Goal: Task Accomplishment & Management: Manage account settings

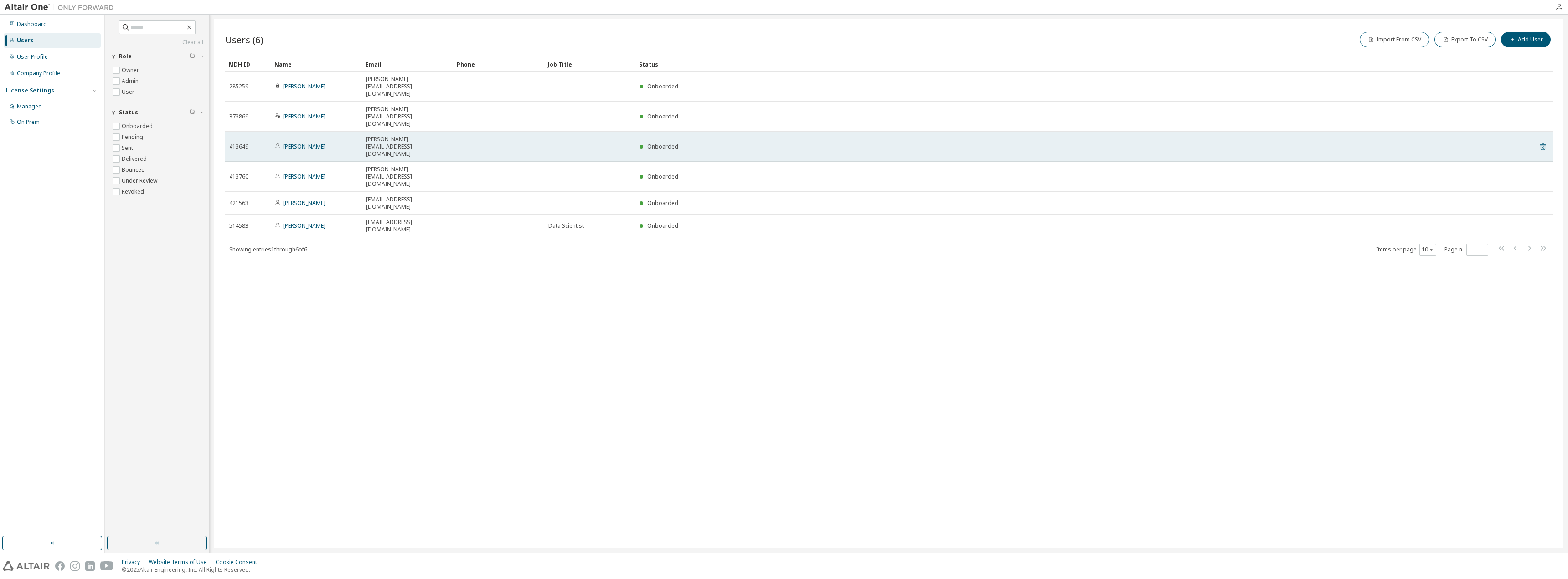
click at [1541, 144] on icon at bounding box center [1542, 147] width 5 height 7
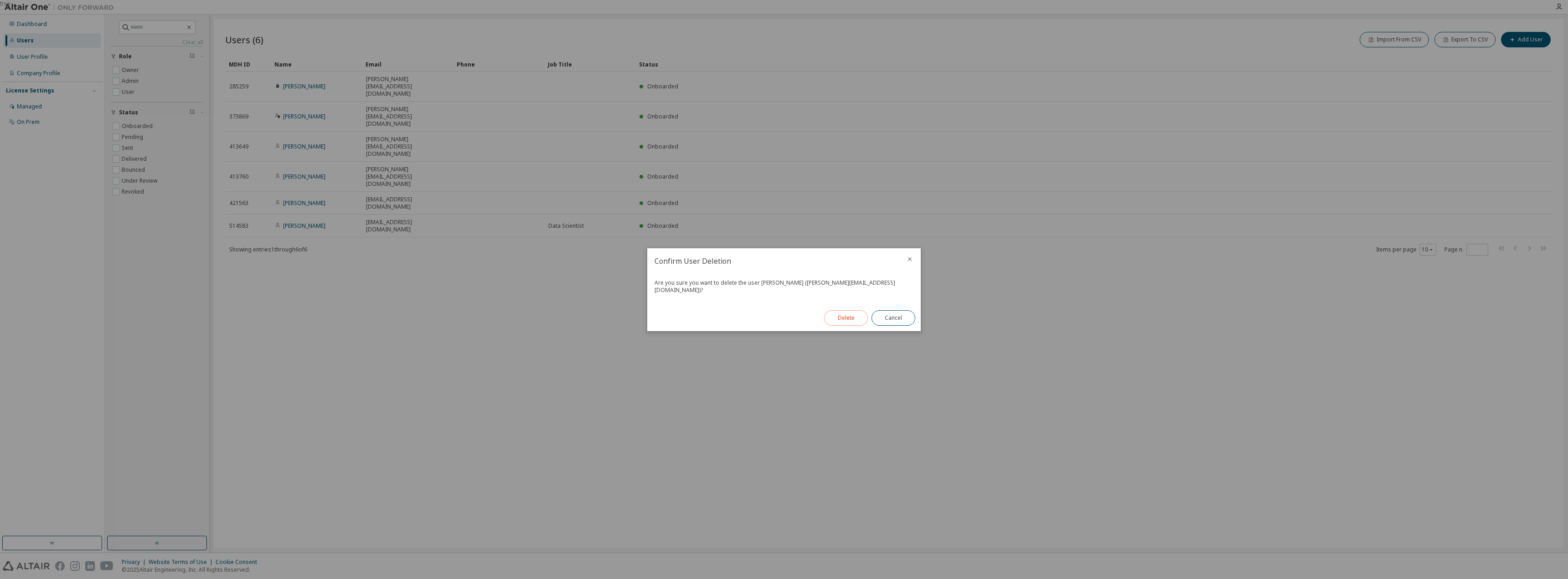
click at [854, 314] on button "Delete" at bounding box center [846, 317] width 44 height 15
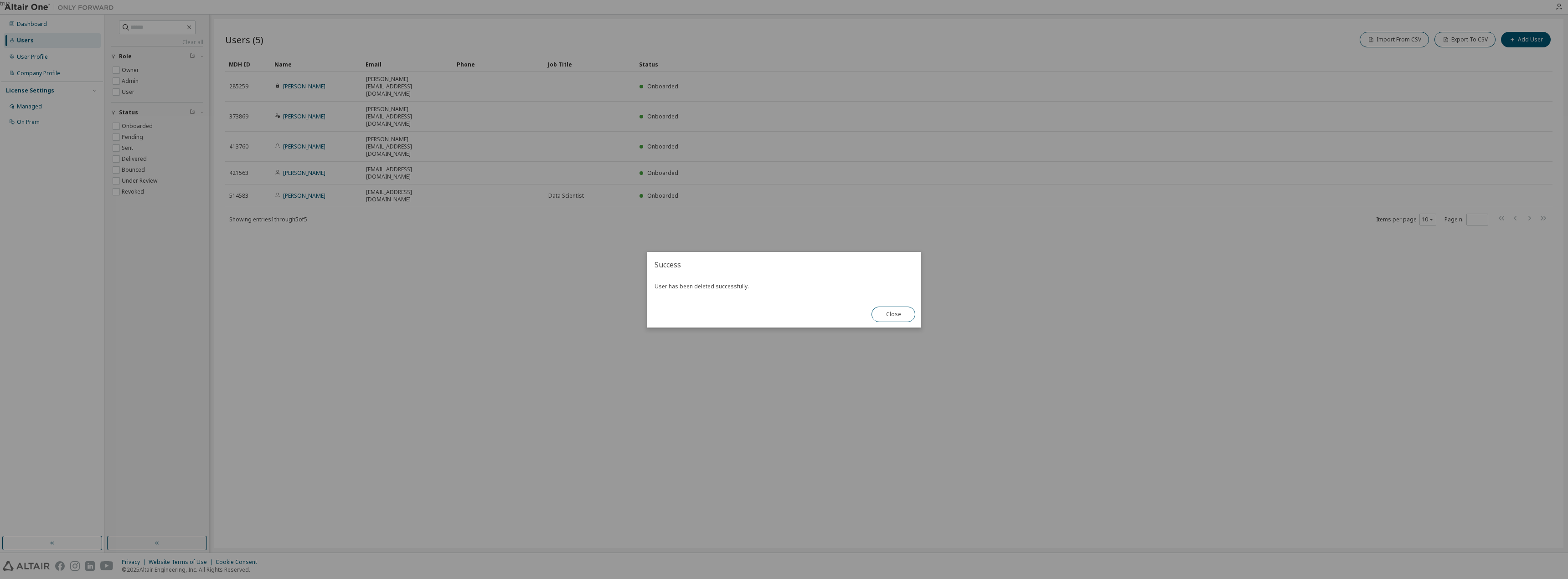
click at [510, 315] on div "true" at bounding box center [784, 290] width 1568 height 579
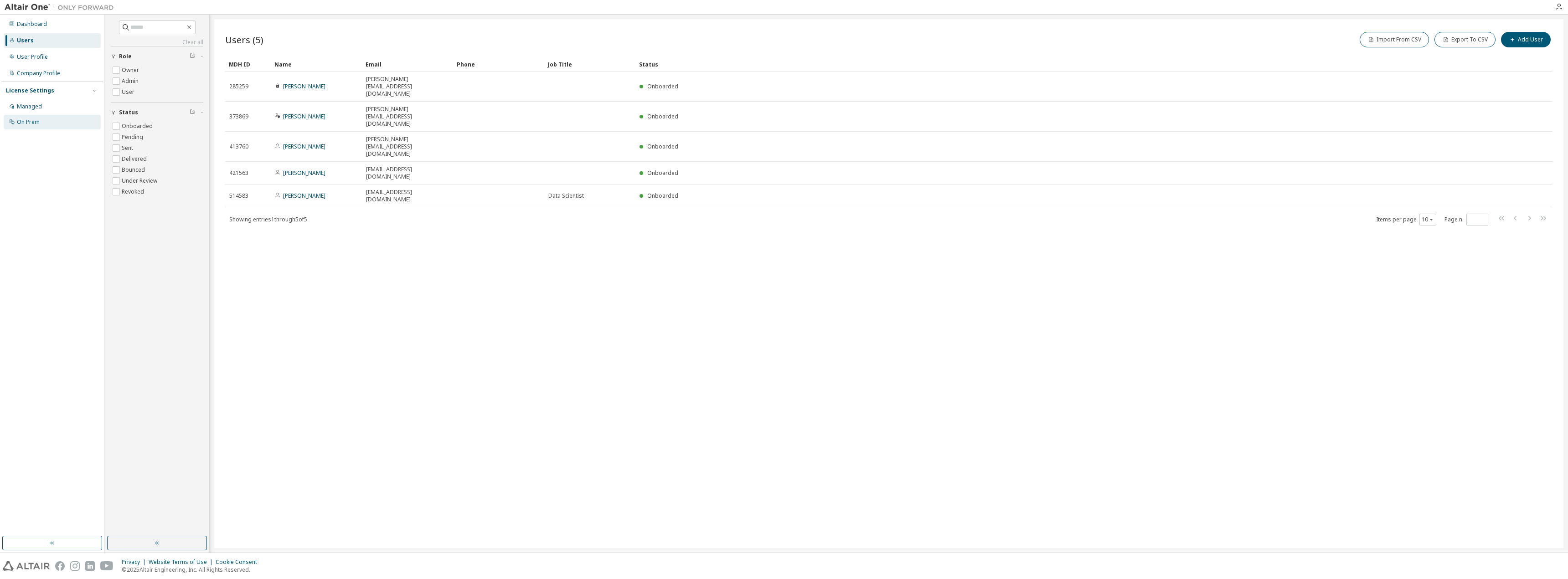
click at [37, 123] on div "On Prem" at bounding box center [28, 122] width 23 height 7
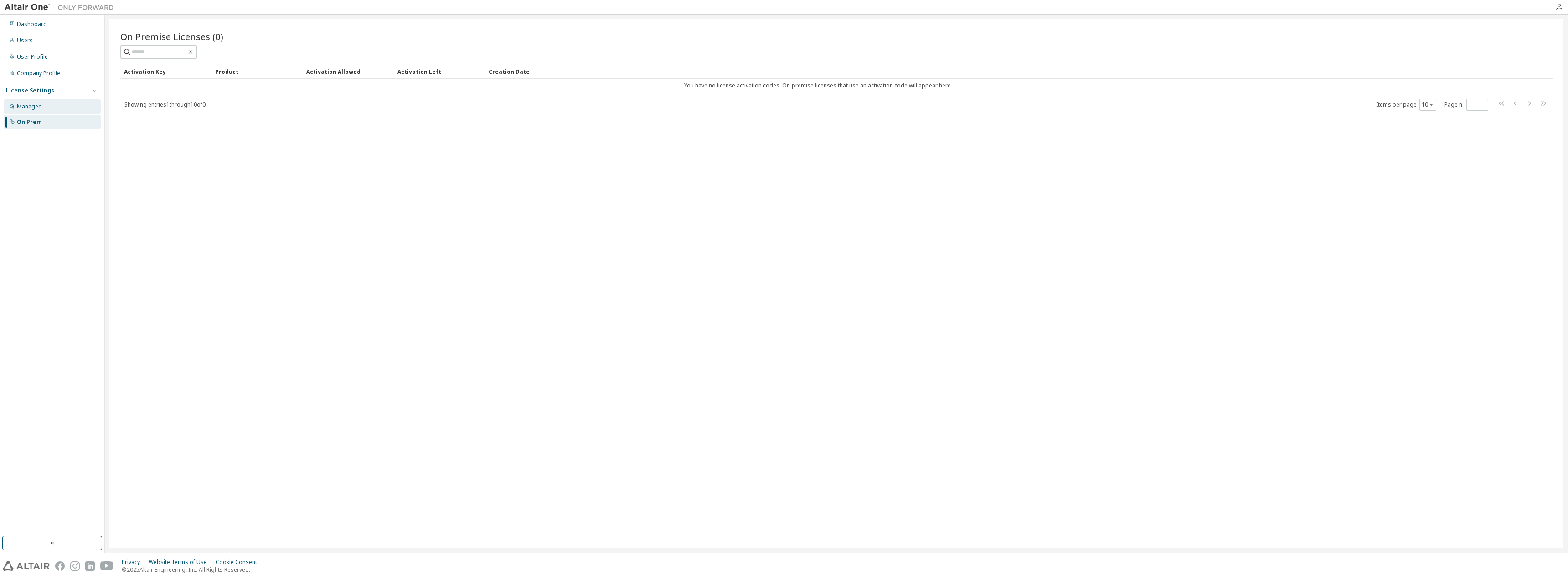
click at [41, 102] on div "Managed" at bounding box center [52, 106] width 97 height 15
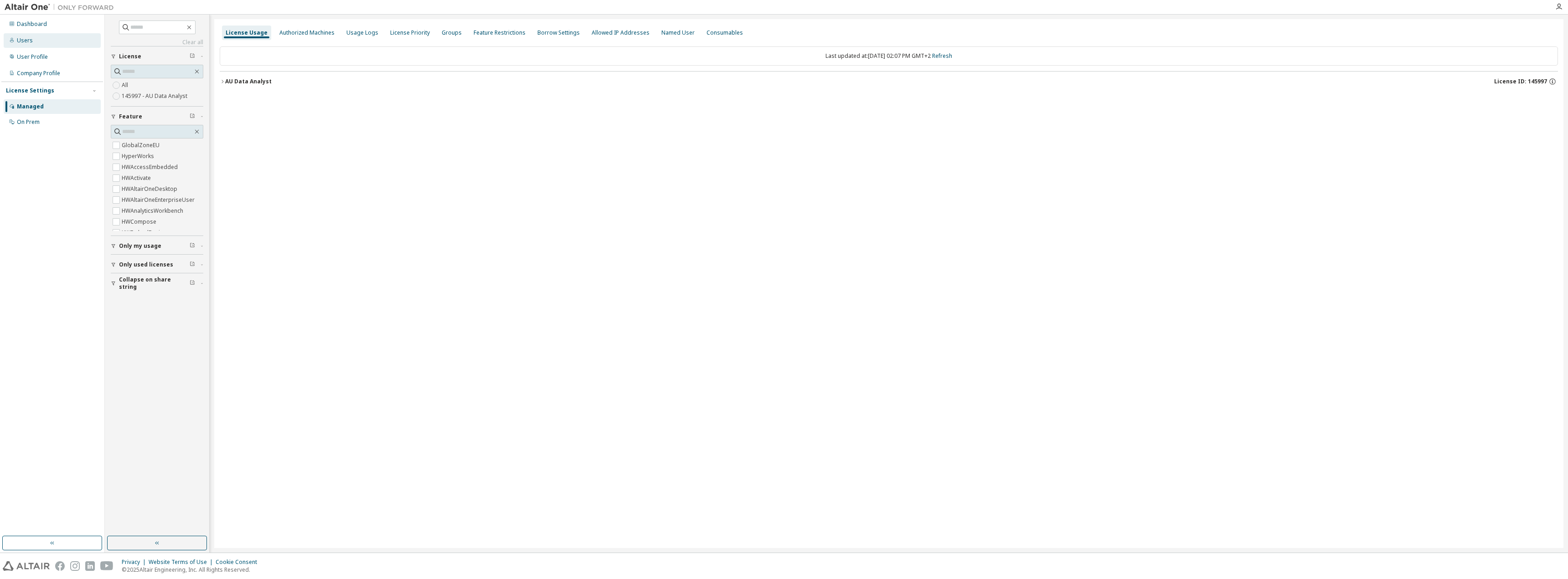
click at [52, 41] on div "Users" at bounding box center [52, 41] width 97 height 15
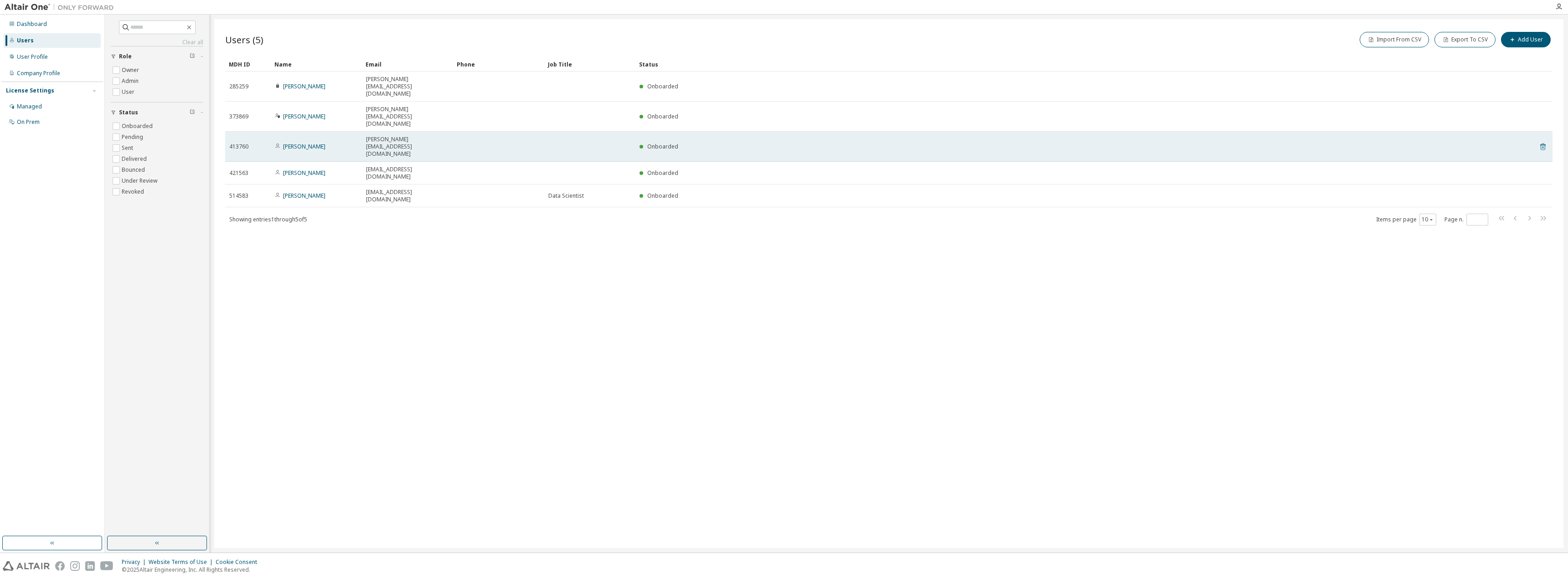
click at [1545, 144] on icon at bounding box center [1542, 147] width 5 height 7
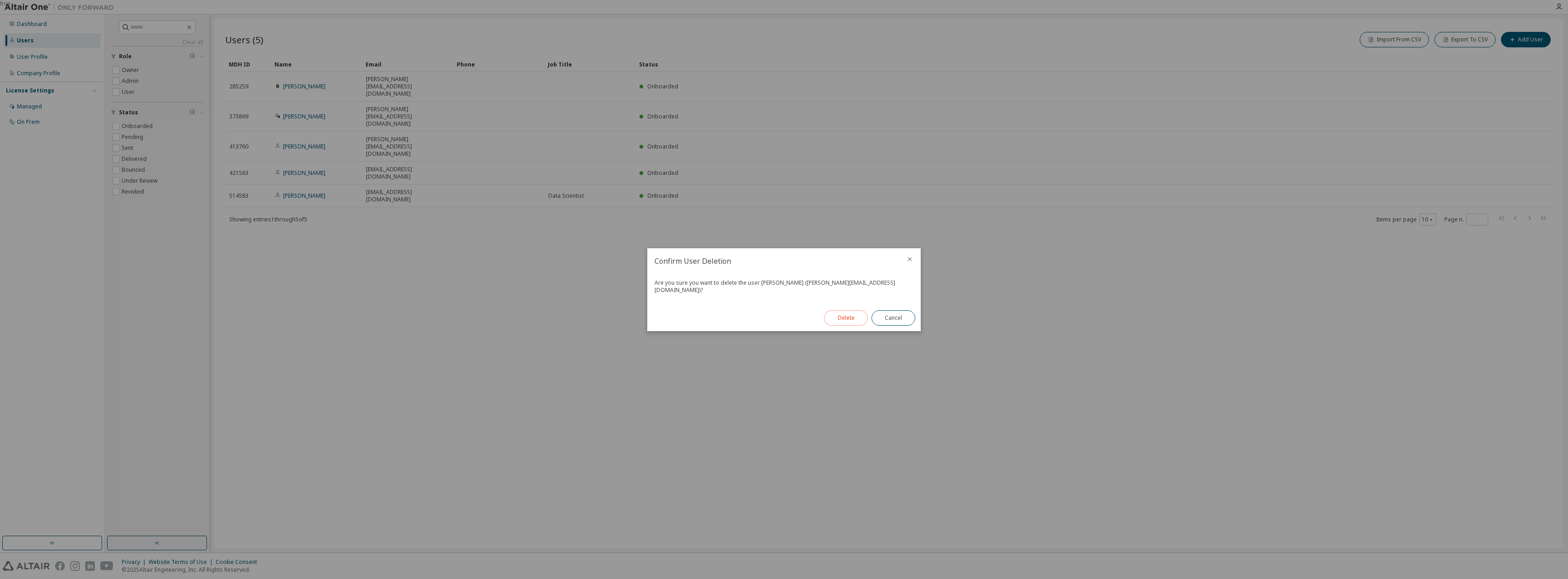
click at [855, 312] on button "Delete" at bounding box center [846, 317] width 44 height 15
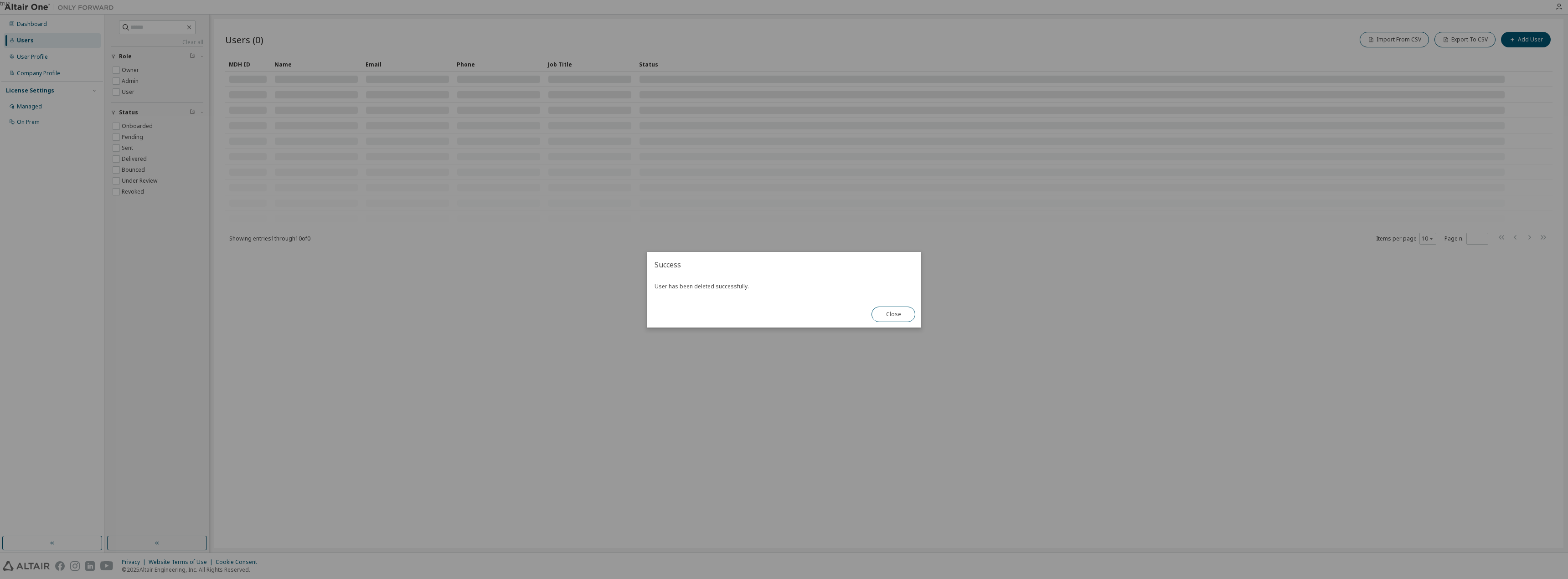
click at [1531, 111] on div "true" at bounding box center [784, 290] width 1568 height 579
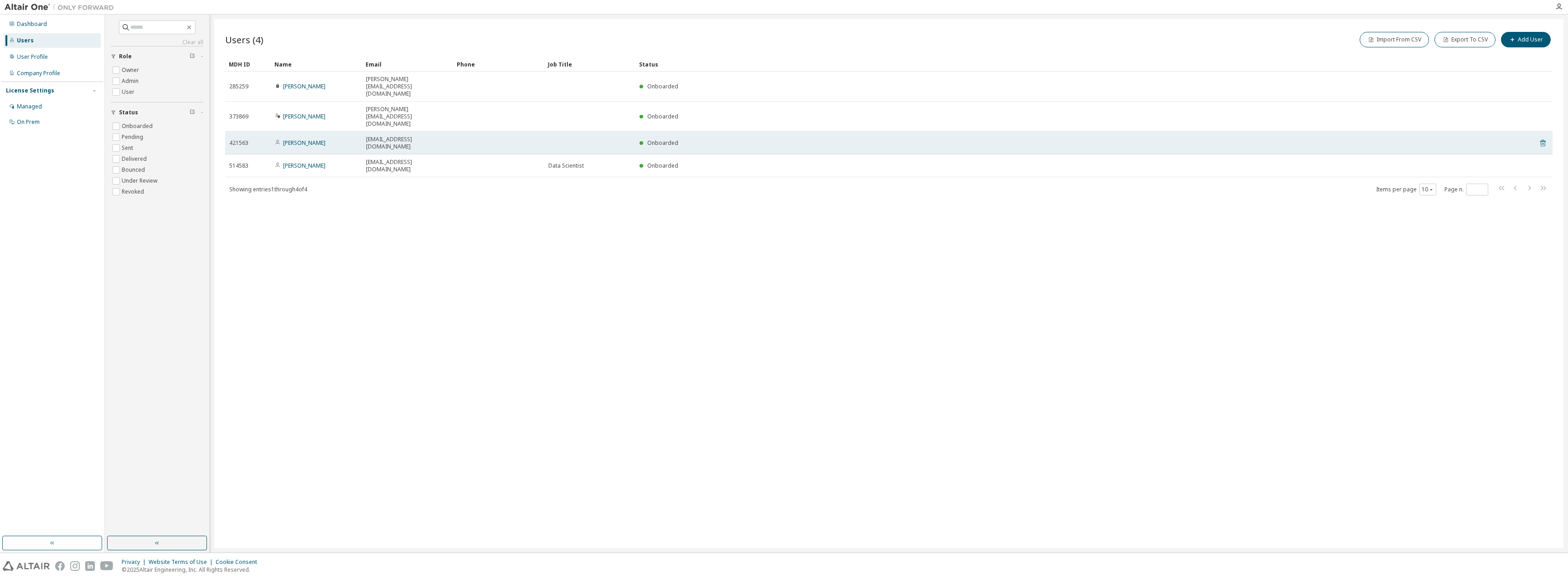
click at [1545, 137] on icon at bounding box center [1542, 143] width 8 height 11
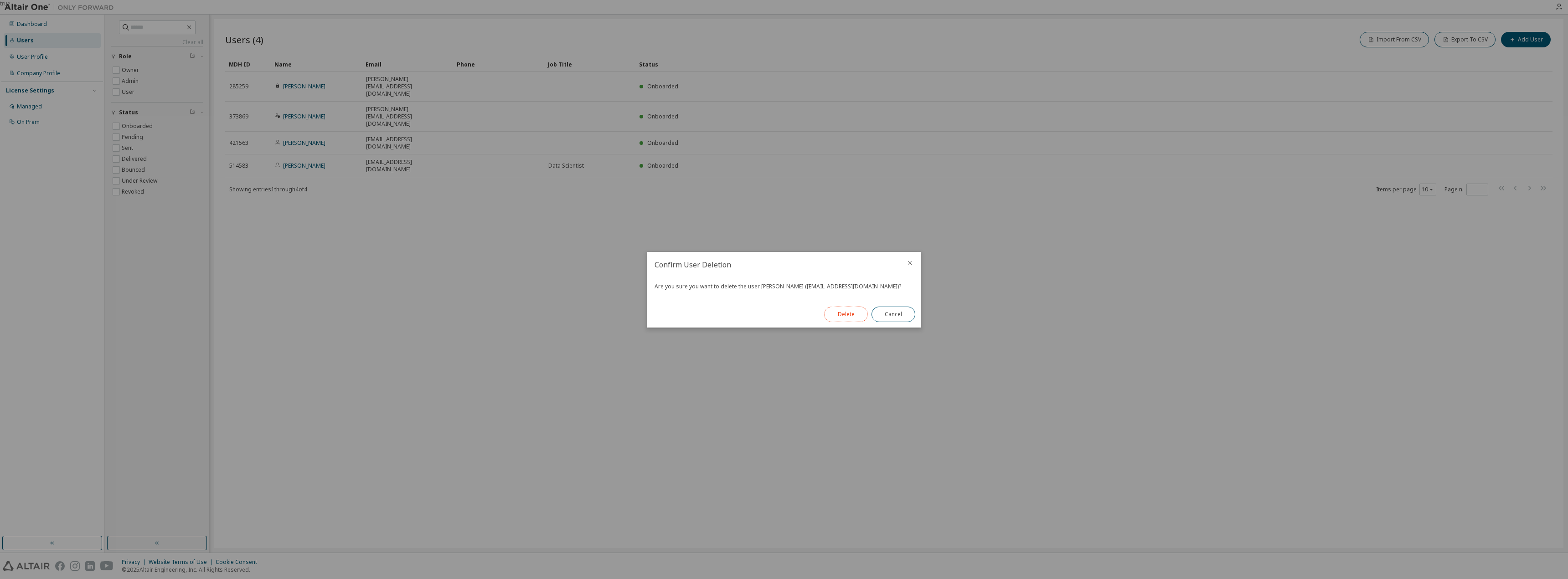
click at [847, 314] on button "Delete" at bounding box center [846, 314] width 44 height 15
click at [903, 314] on button "Close" at bounding box center [894, 314] width 44 height 15
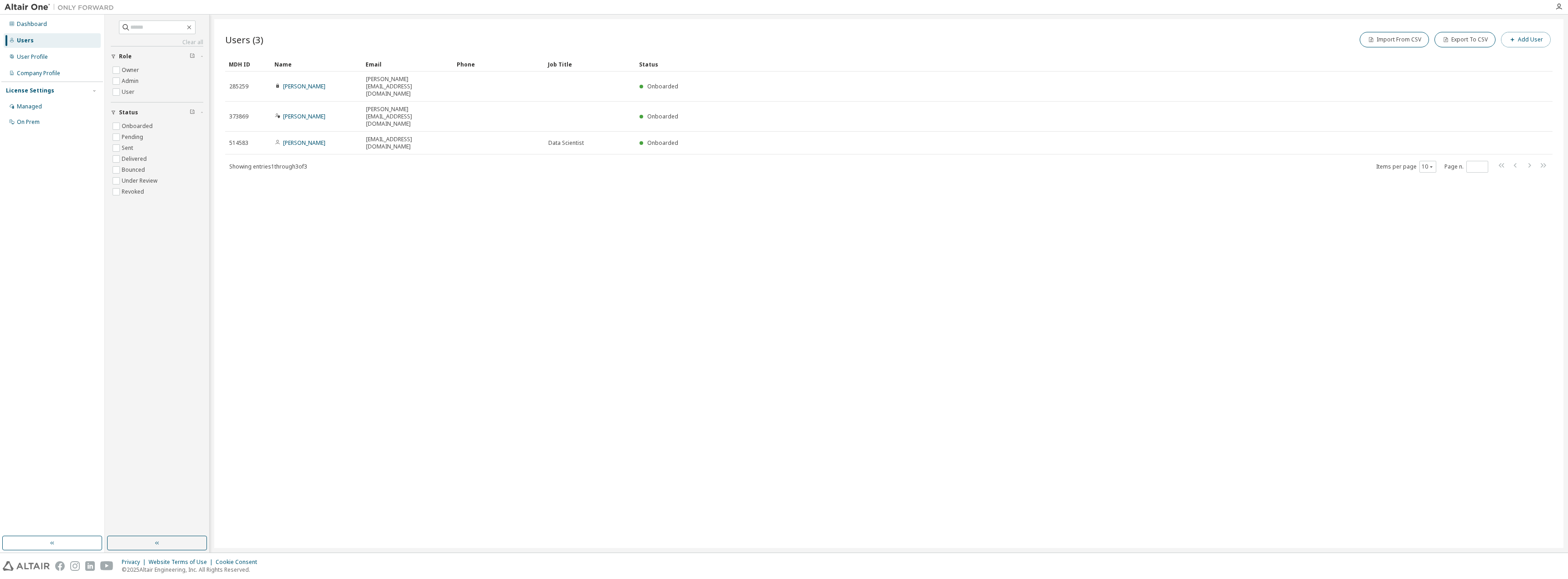
click at [1527, 36] on button "Add User" at bounding box center [1526, 39] width 50 height 15
click at [1455, 60] on input "email" at bounding box center [1503, 59] width 115 height 7
type input "**********"
type input "****"
type input "********"
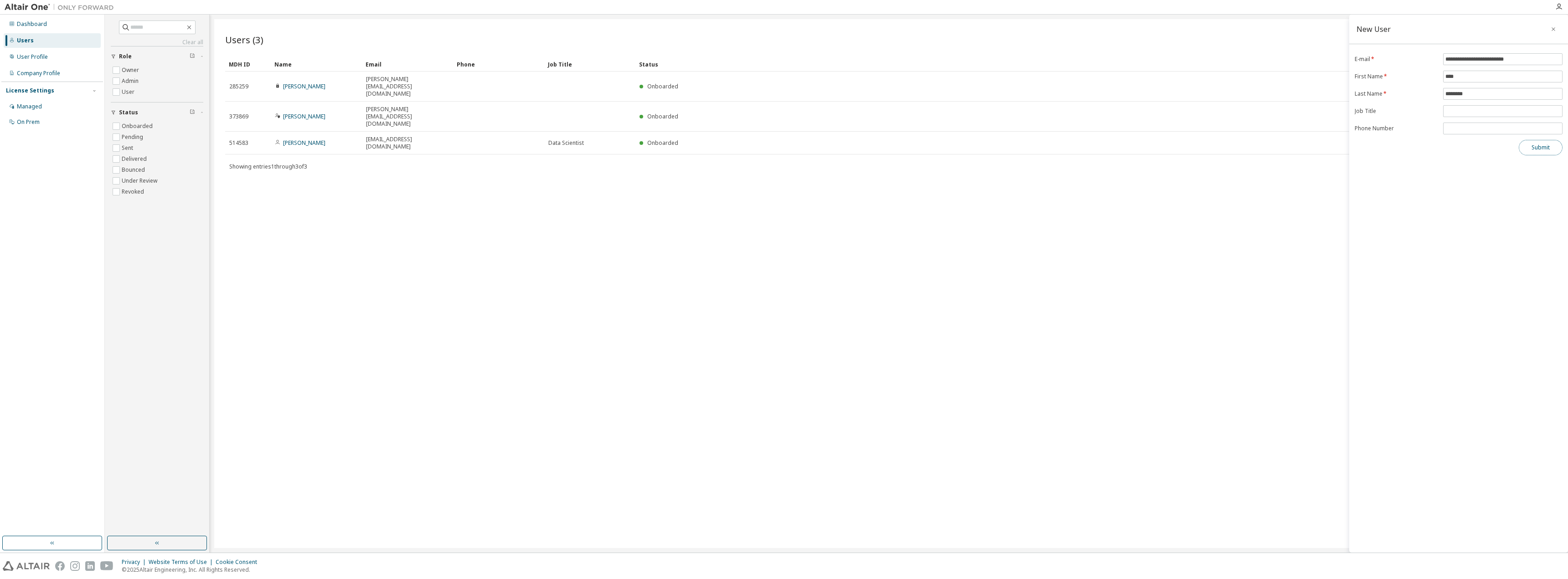
click at [1544, 148] on button "Submit" at bounding box center [1541, 147] width 44 height 15
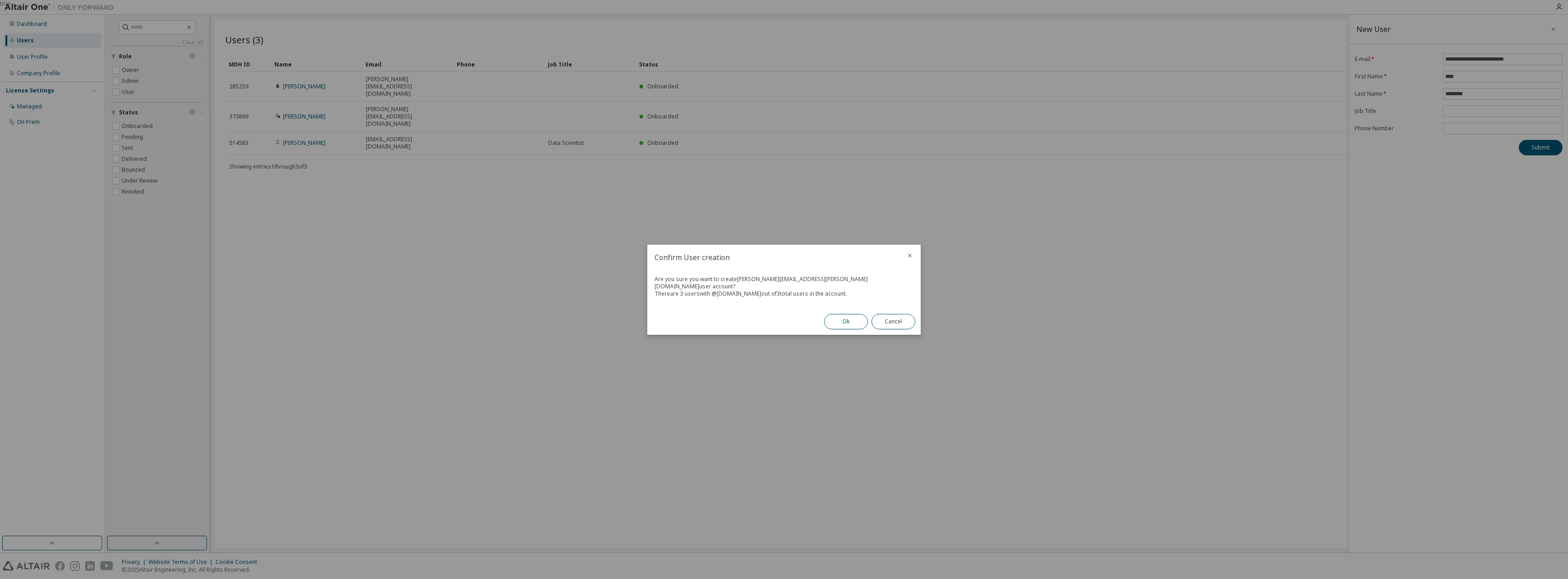
click at [858, 314] on button "Ok" at bounding box center [846, 321] width 44 height 15
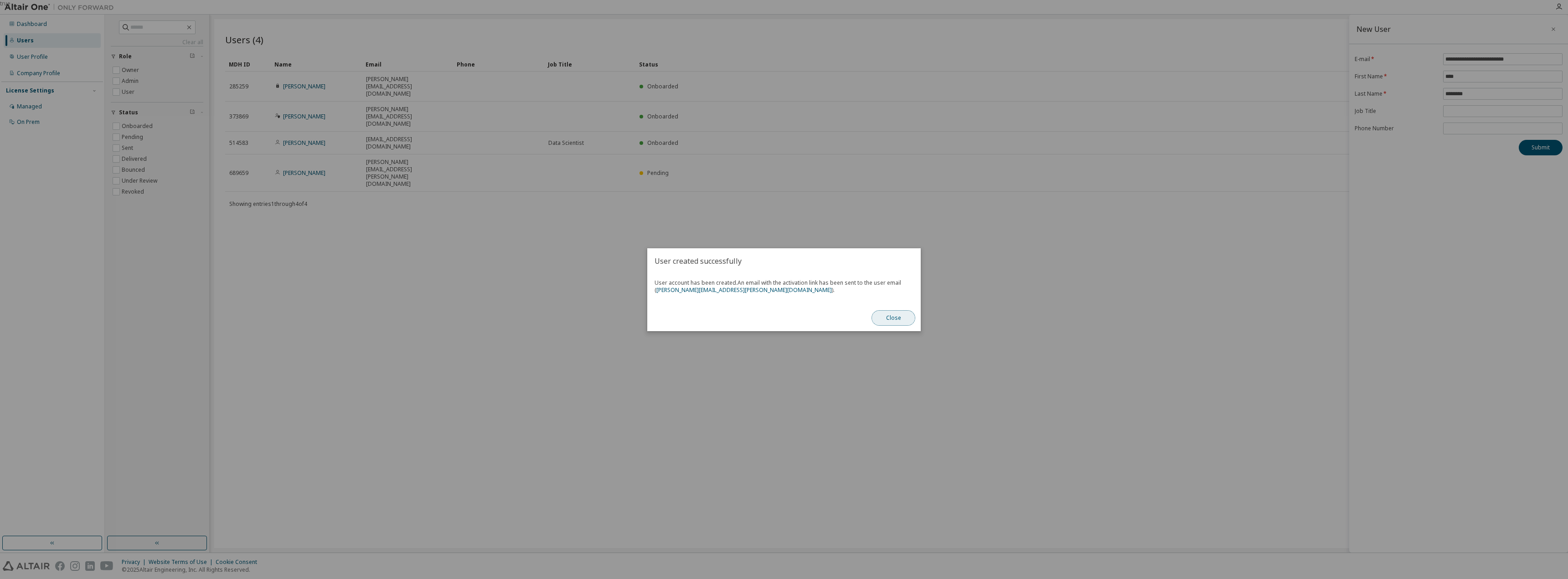
click at [900, 322] on button "Close" at bounding box center [894, 317] width 44 height 15
